Goal: Transaction & Acquisition: Obtain resource

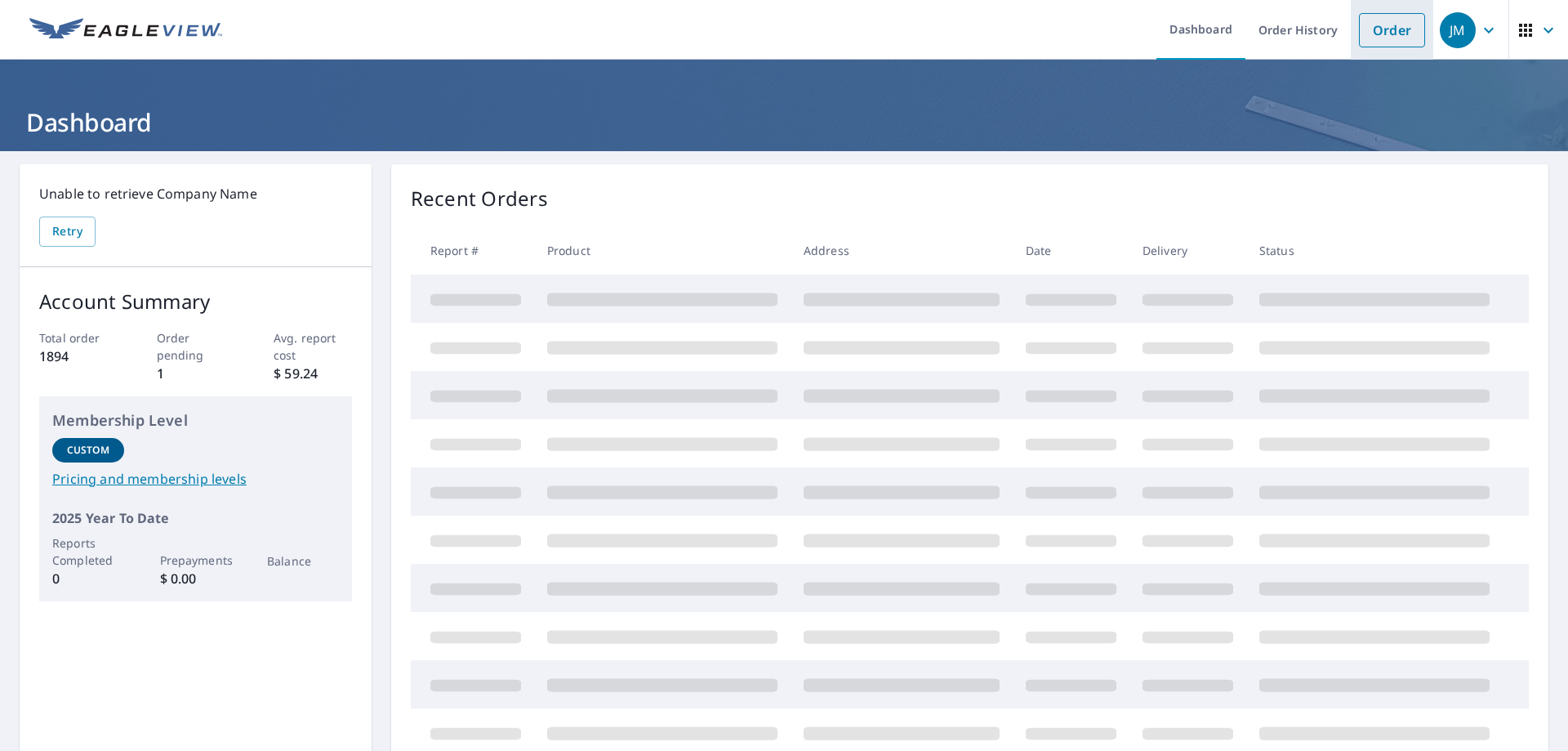
click at [1376, 43] on link "Order" at bounding box center [1392, 30] width 67 height 35
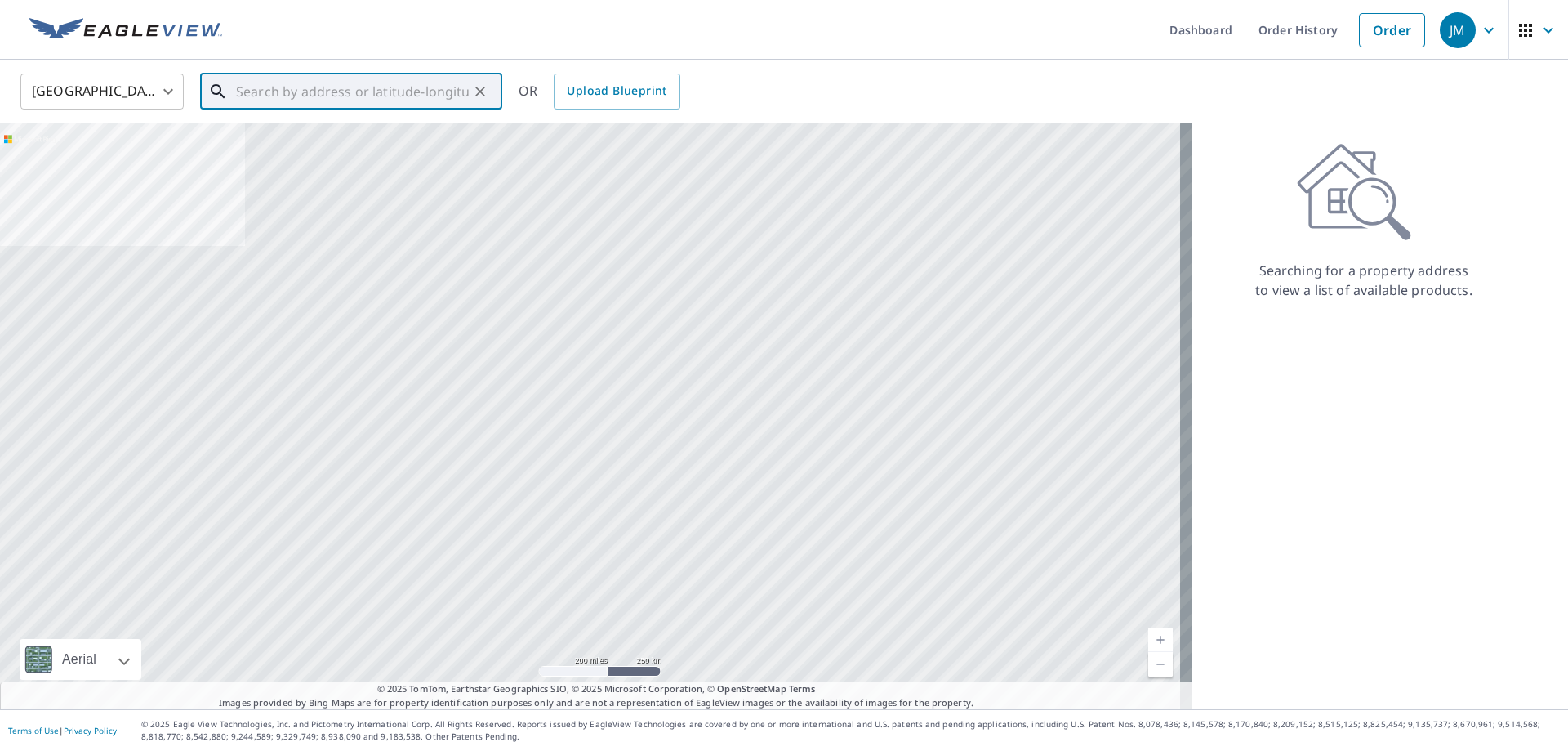
click at [308, 95] on input "text" at bounding box center [352, 91] width 232 height 46
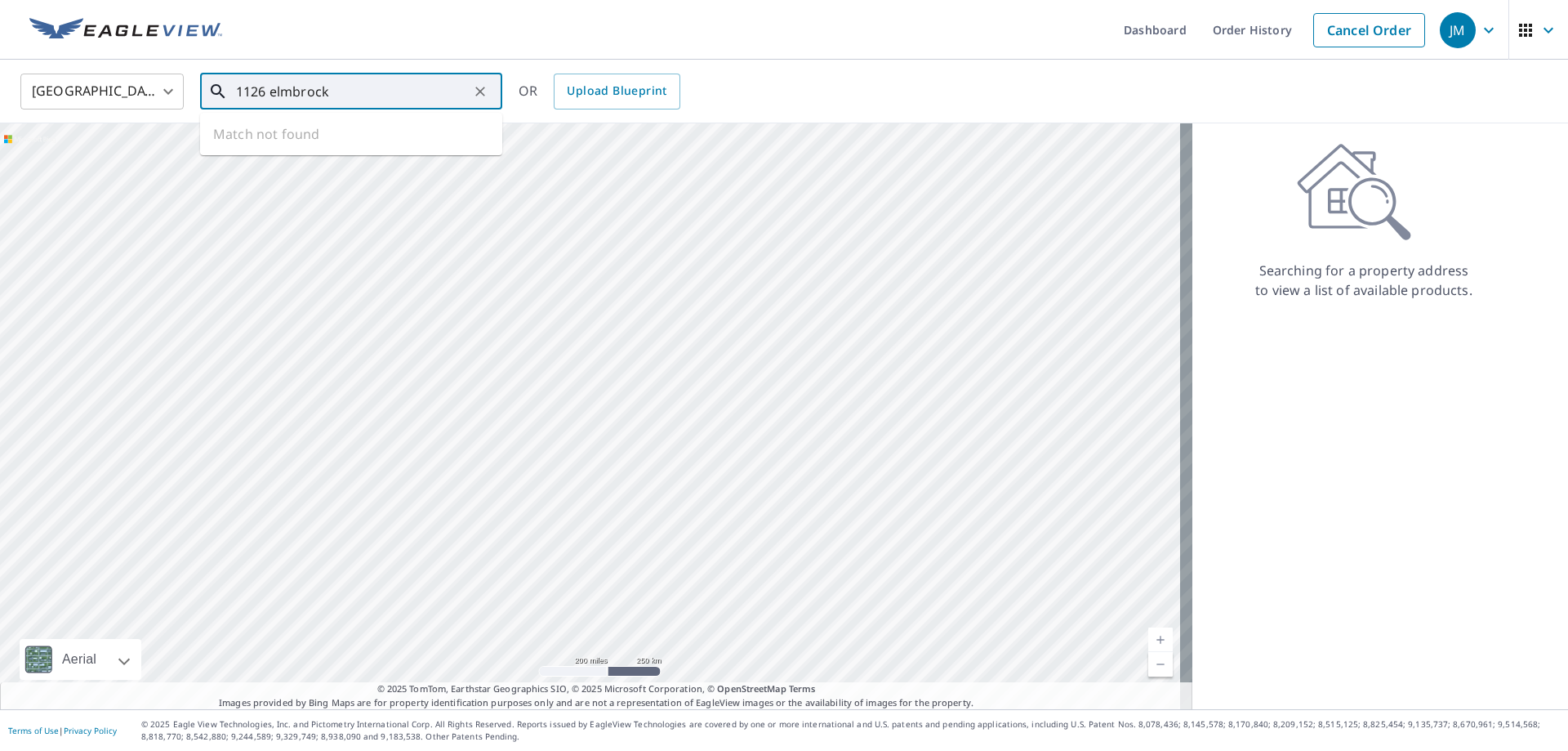
click at [295, 89] on input "1126 elmbrock" at bounding box center [352, 91] width 232 height 46
click at [346, 92] on input "1126 elmbrock" at bounding box center [352, 91] width 232 height 46
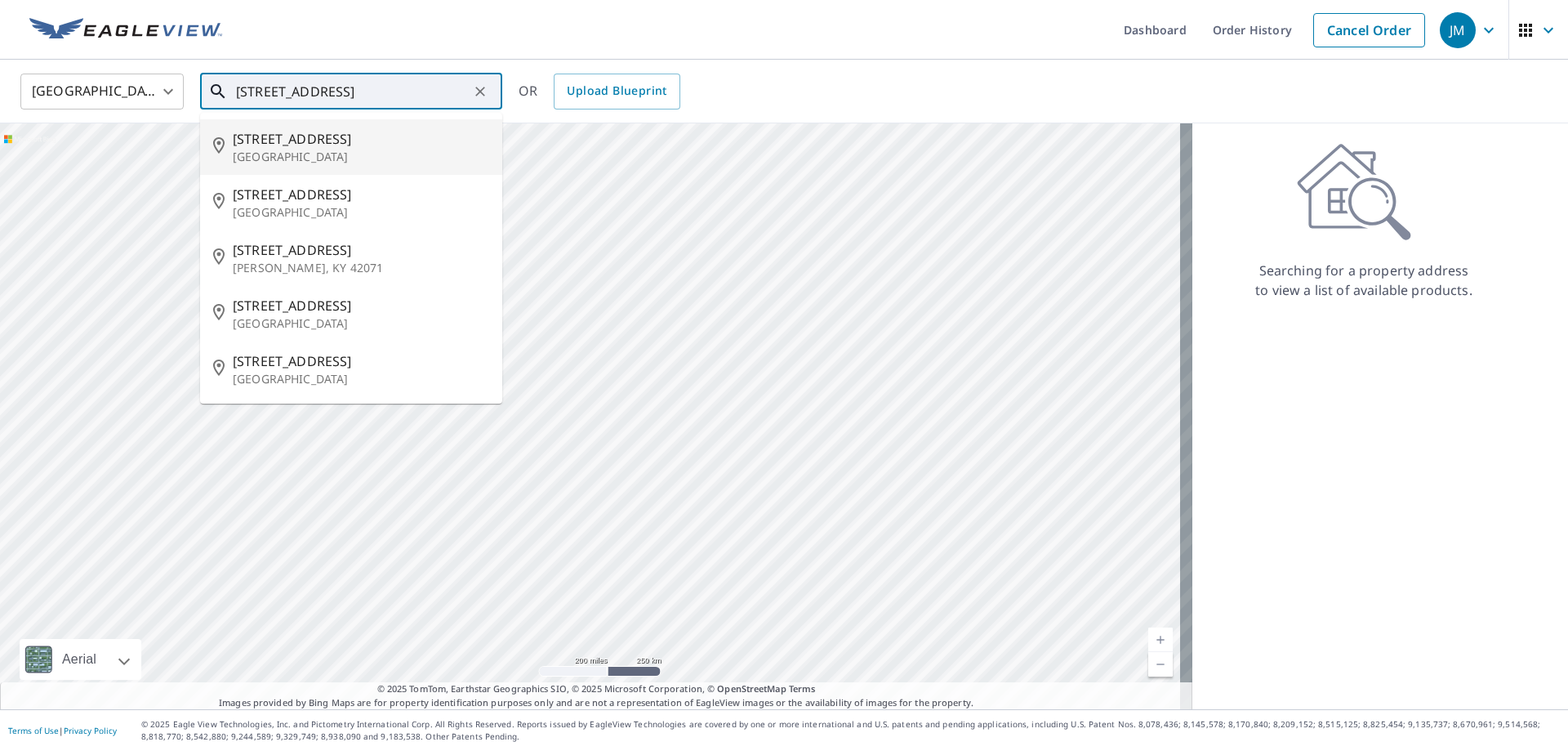
click at [322, 149] on p "[GEOGRAPHIC_DATA]" at bounding box center [361, 157] width 257 height 16
type input "[STREET_ADDRESS]"
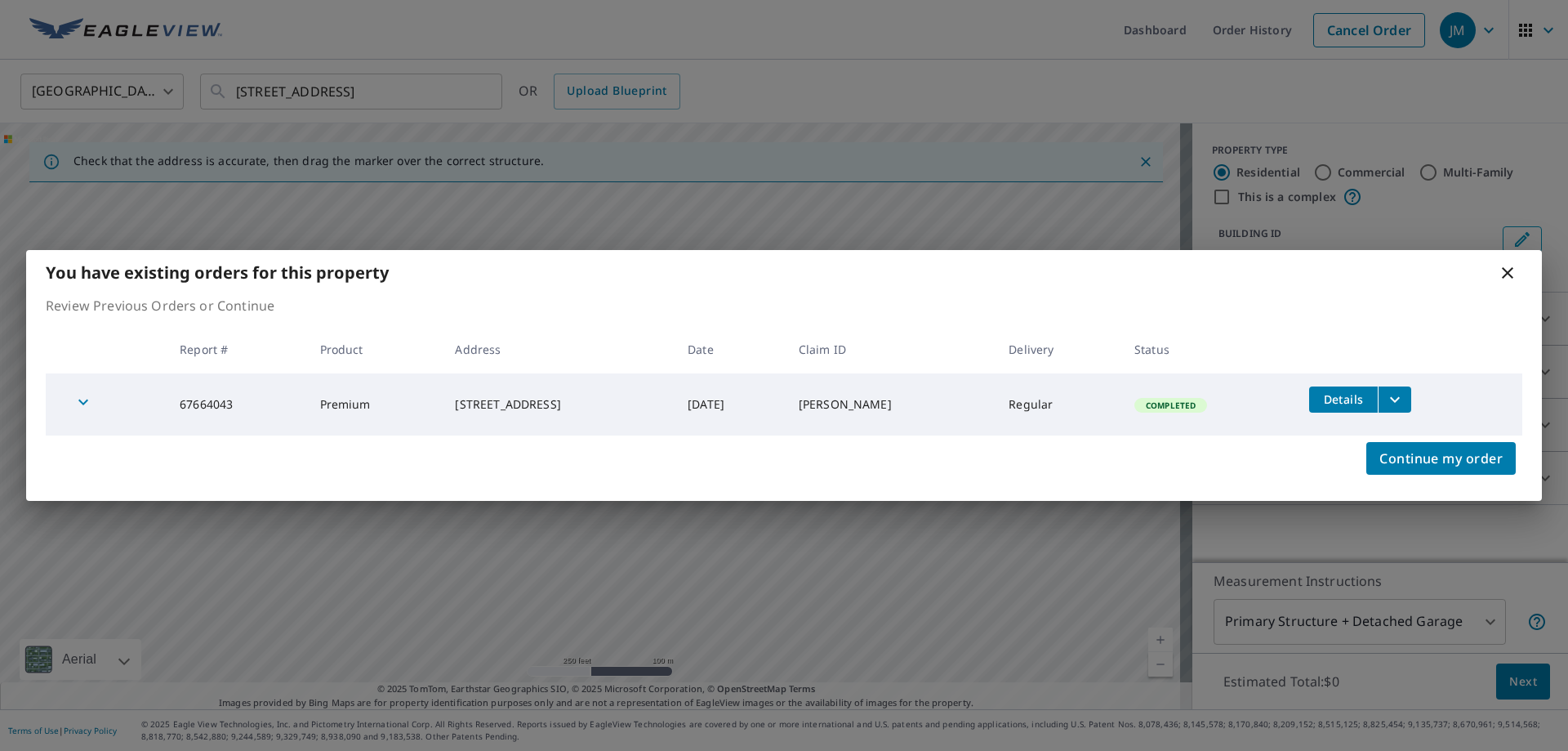
click at [1122, 396] on td "Completed" at bounding box center [1209, 404] width 175 height 62
click at [1385, 401] on icon "filesDropdownBtn-67664043" at bounding box center [1395, 399] width 20 height 20
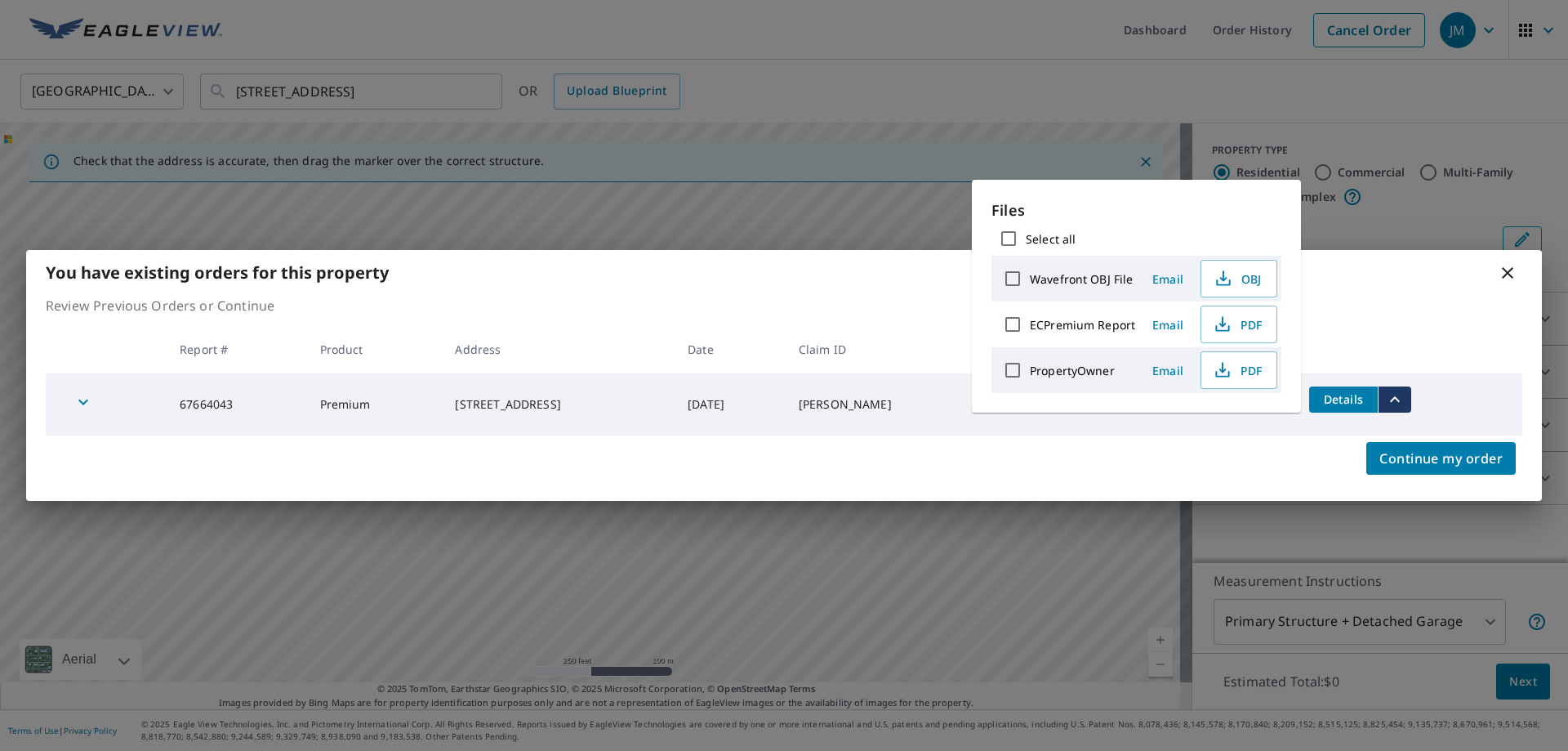
click at [1168, 461] on div "Continue my order" at bounding box center [784, 469] width 1516 height 66
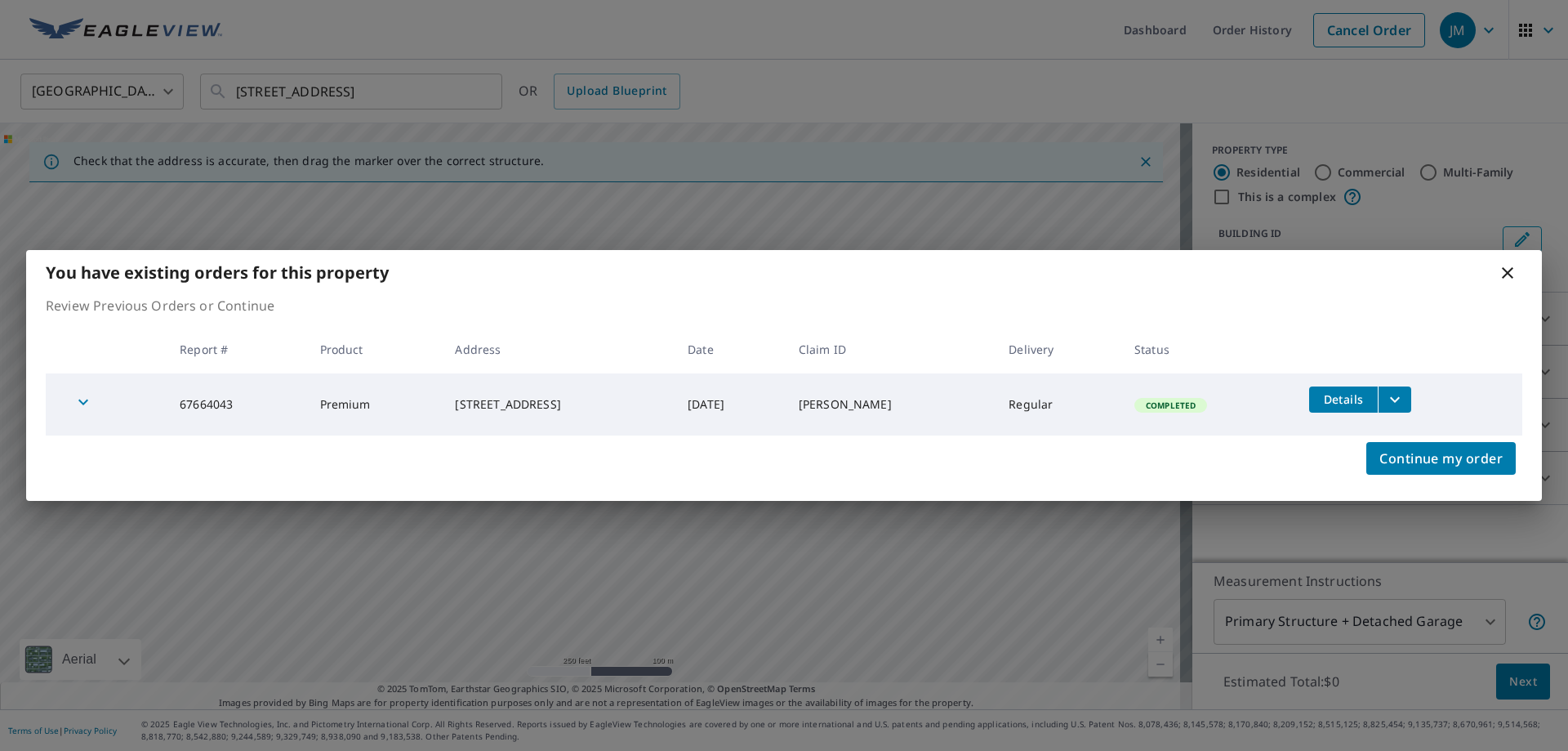
drag, startPoint x: 1389, startPoint y: 384, endPoint x: 1390, endPoint y: 397, distance: 13.0
click at [1389, 387] on td "Details" at bounding box center [1409, 399] width 226 height 53
click at [1391, 398] on icon "filesDropdownBtn-67664043" at bounding box center [1395, 399] width 9 height 6
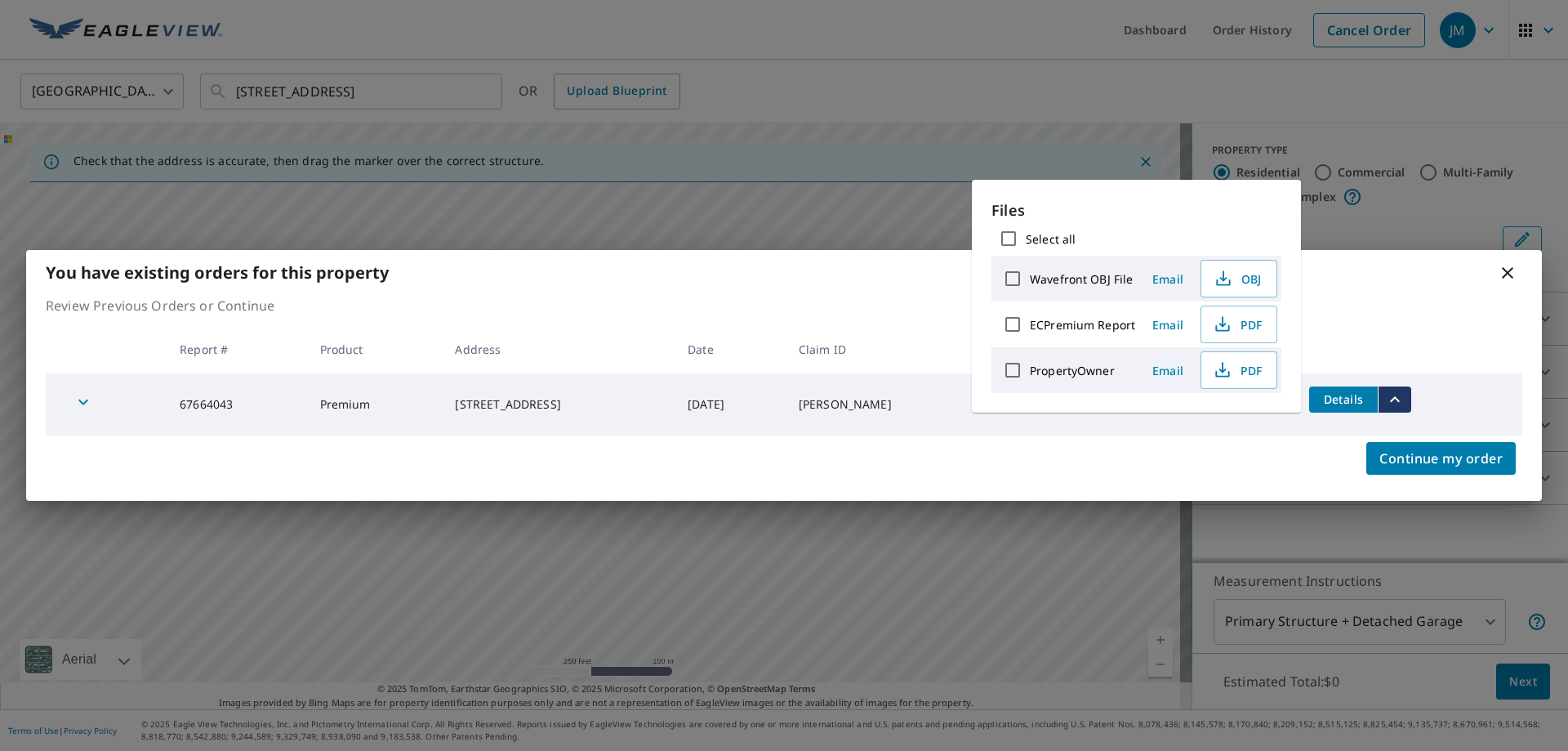
click at [1010, 323] on input "ECPremium Report" at bounding box center [1012, 324] width 35 height 35
checkbox input "true"
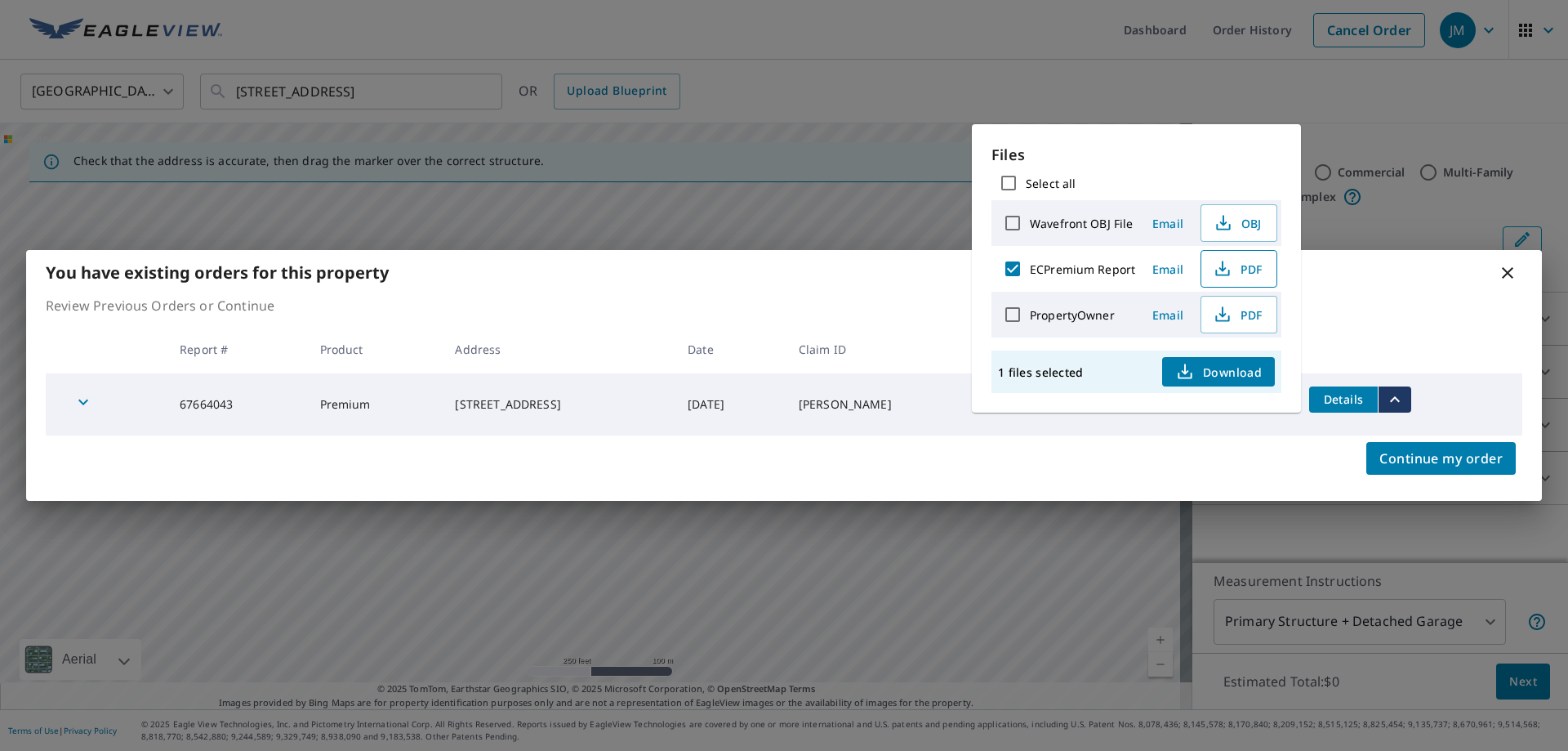
click at [1243, 273] on span "PDF" at bounding box center [1237, 268] width 52 height 20
click at [998, 87] on div "You have existing orders for this property Review Previous Orders or Continue R…" at bounding box center [784, 375] width 1568 height 751
